Goal: Information Seeking & Learning: Find specific fact

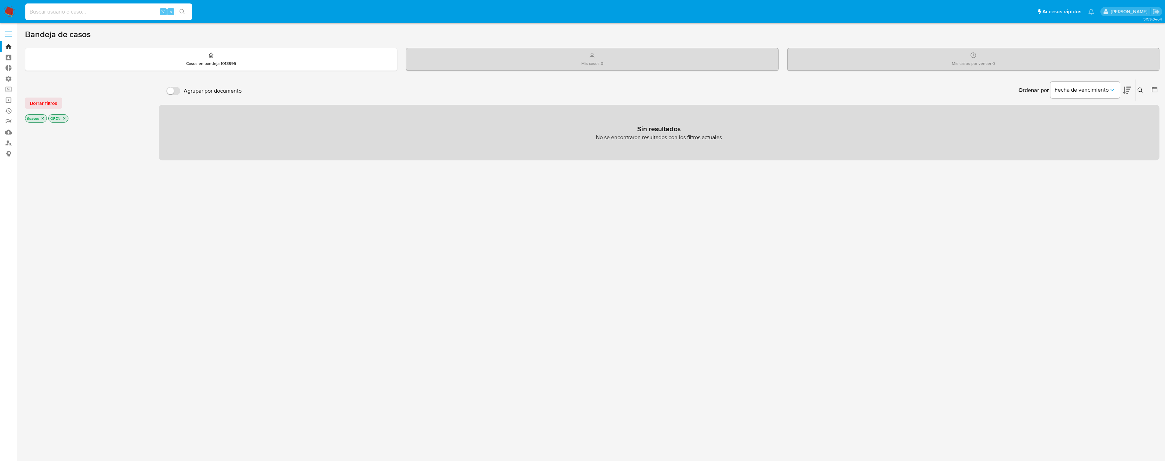
click at [110, 9] on input at bounding box center [108, 11] width 167 height 9
paste input "2641365162"
type input "2641365162"
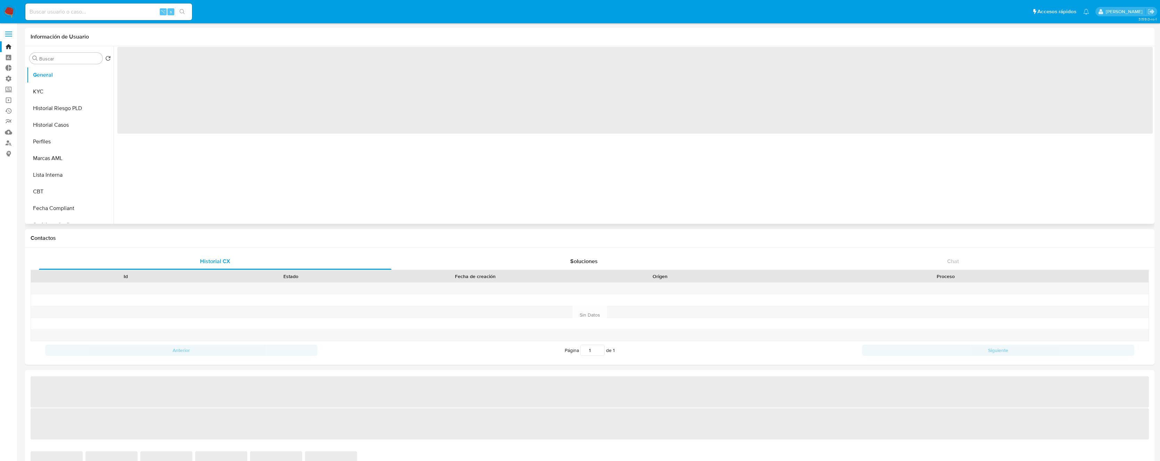
select select "10"
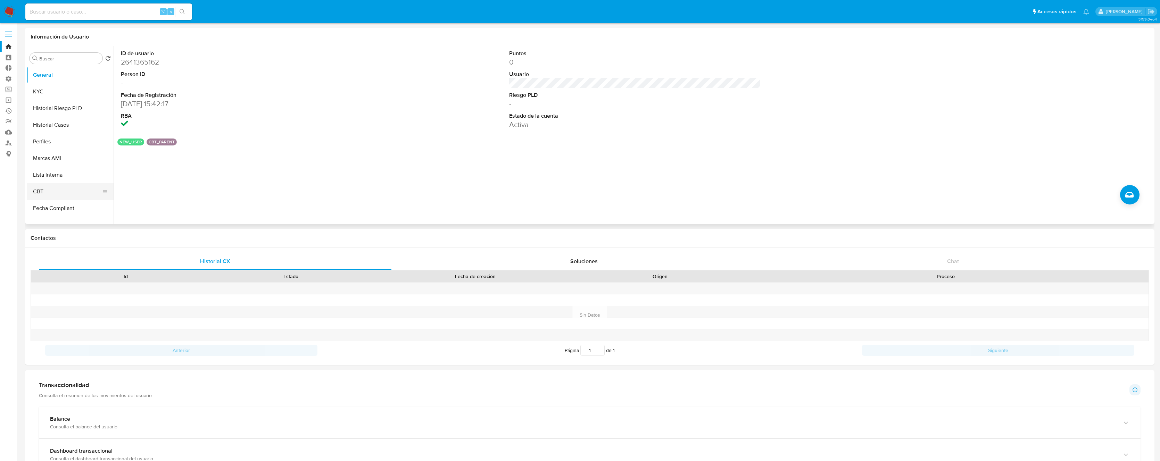
click at [46, 188] on button "CBT" at bounding box center [67, 191] width 81 height 17
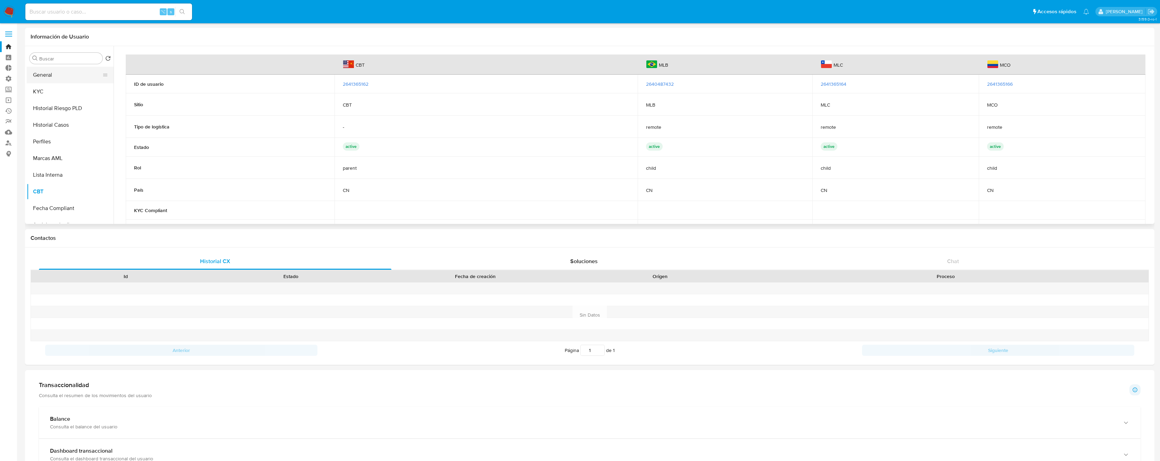
click at [59, 74] on button "General" at bounding box center [67, 75] width 81 height 17
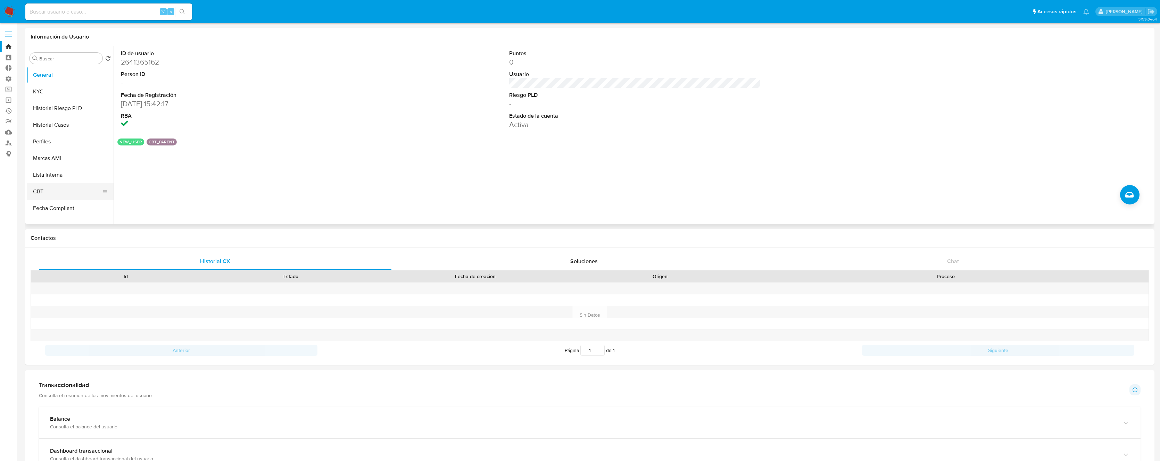
click at [66, 195] on button "CBT" at bounding box center [67, 191] width 81 height 17
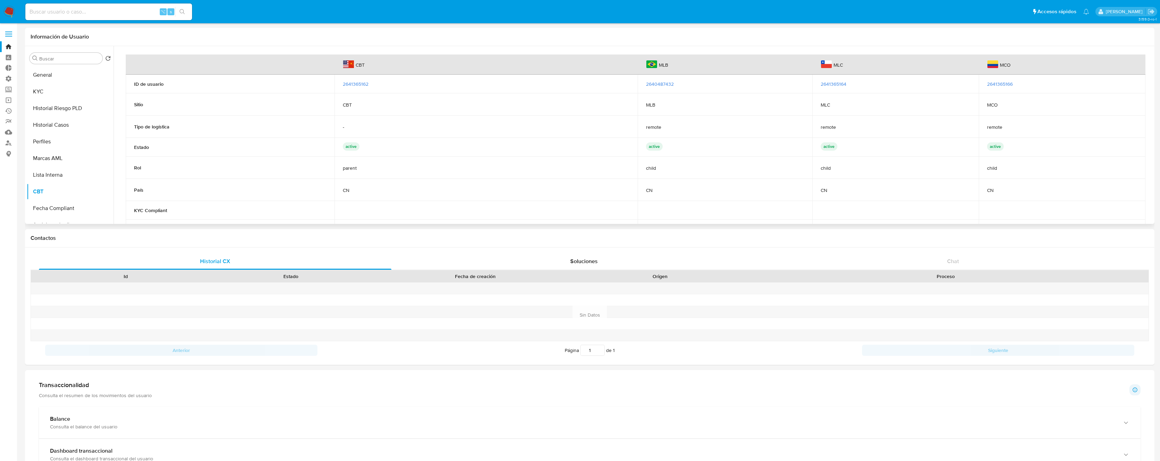
click at [354, 83] on span "2641365162" at bounding box center [356, 84] width 26 height 7
click at [665, 84] on span "2640487432" at bounding box center [660, 84] width 28 height 7
click at [839, 82] on span "2641365164" at bounding box center [834, 84] width 26 height 7
click at [1000, 83] on span "2641365166" at bounding box center [1000, 84] width 26 height 7
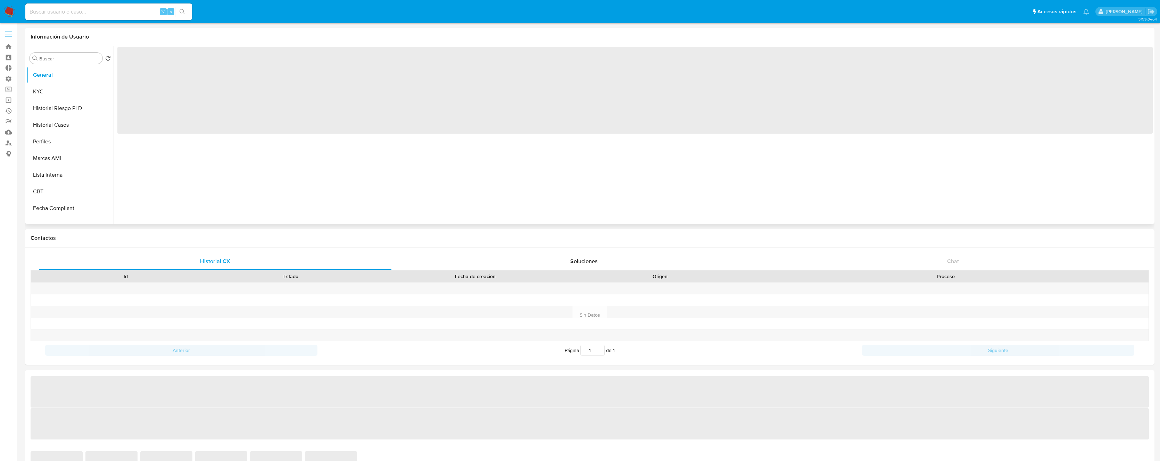
select select "10"
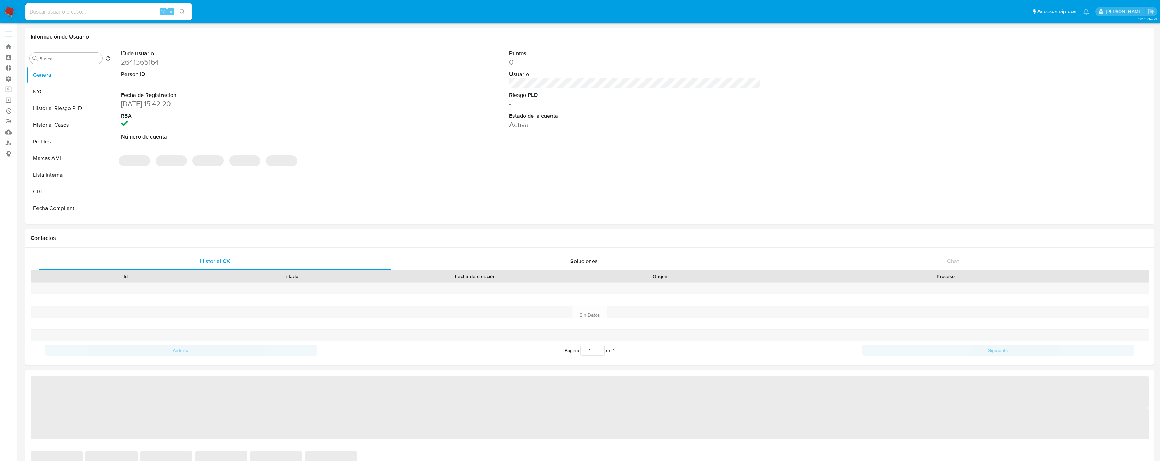
select select "10"
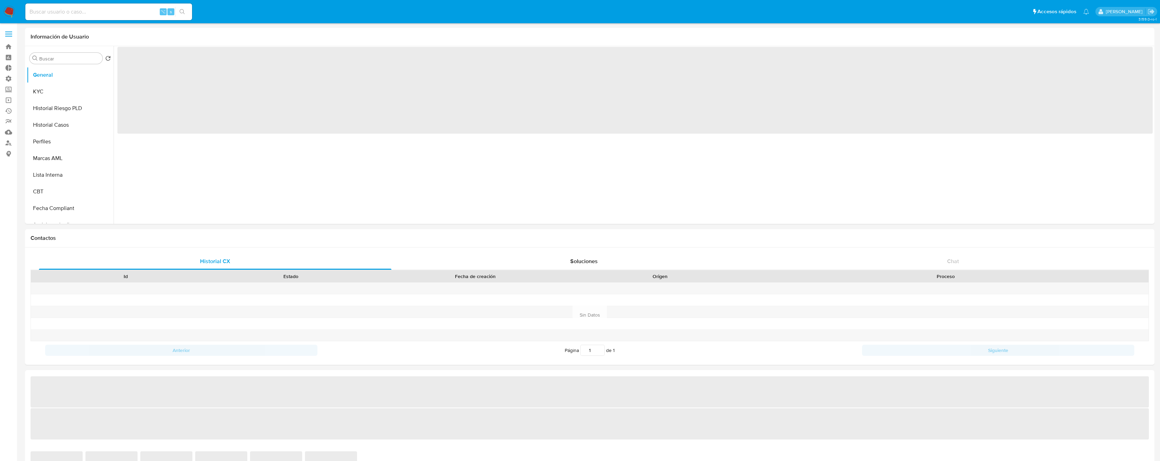
select select "10"
